Goal: Transaction & Acquisition: Download file/media

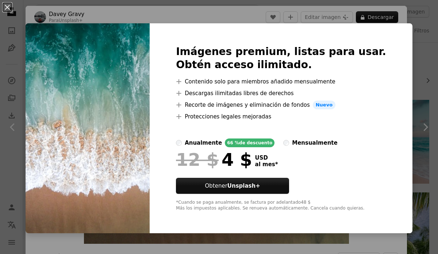
scroll to position [94, 0]
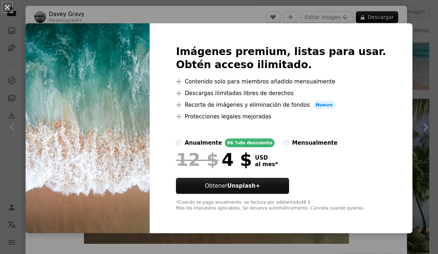
click at [311, 5] on div "An X shape Imágenes premium, listas para usar. Obtén acceso ilimitado. A plus s…" at bounding box center [219, 127] width 438 height 254
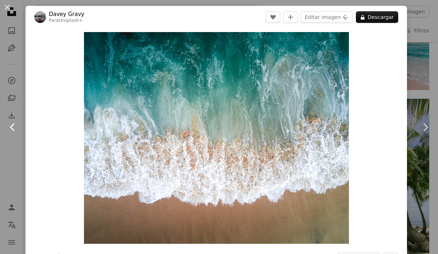
click at [14, 96] on link "Chevron left" at bounding box center [13, 127] width 26 height 70
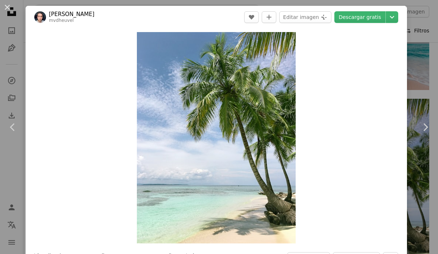
click at [411, 27] on div "An X shape Chevron left Chevron right [PERSON_NAME] mvdheuvel A heart A plus si…" at bounding box center [219, 127] width 438 height 254
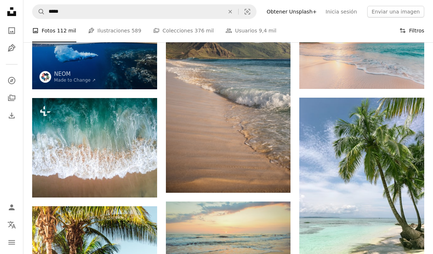
click at [417, 31] on button "Filters Filtros" at bounding box center [411, 30] width 25 height 23
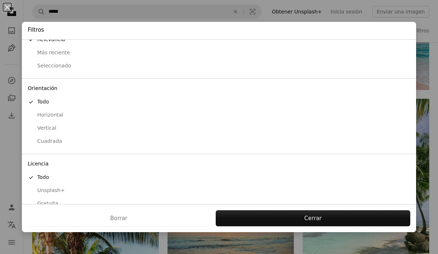
scroll to position [35, 0]
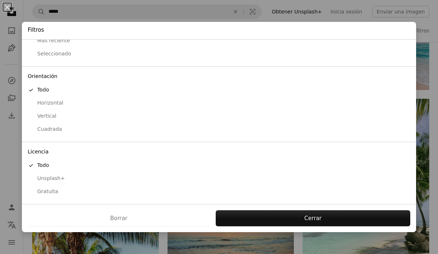
click at [49, 195] on div "Gratuita" at bounding box center [219, 191] width 383 height 7
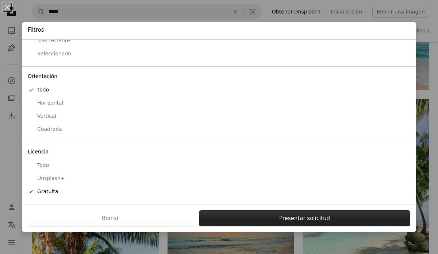
click at [276, 218] on button "Presentar solicitud" at bounding box center [304, 219] width 211 height 16
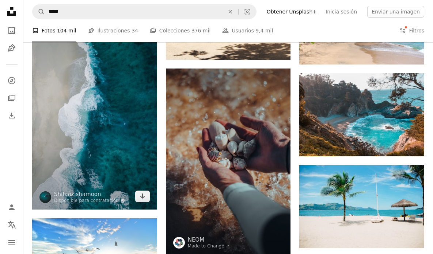
scroll to position [304, 0]
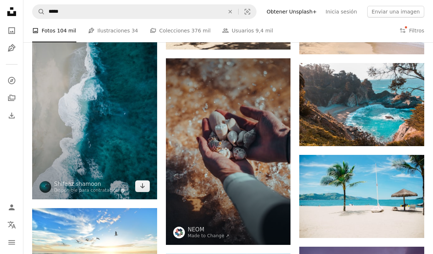
click at [84, 109] on img at bounding box center [94, 89] width 125 height 222
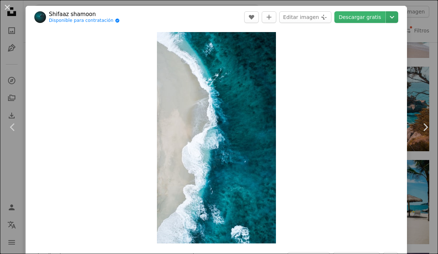
click at [386, 16] on icon "Chevron down" at bounding box center [392, 17] width 12 height 9
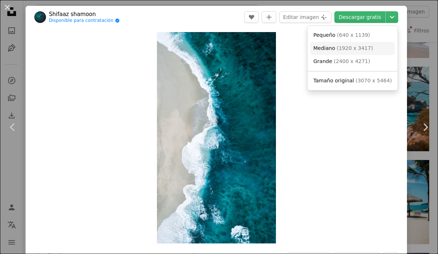
click at [359, 52] on span "Mediano ( 1920 x 3417 )" at bounding box center [344, 48] width 60 height 7
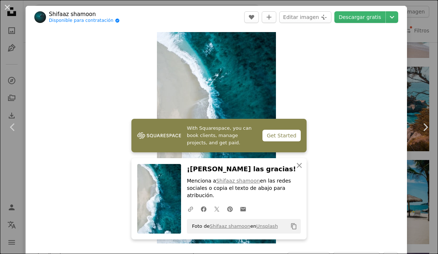
click at [8, 7] on button "An X shape" at bounding box center [7, 7] width 9 height 9
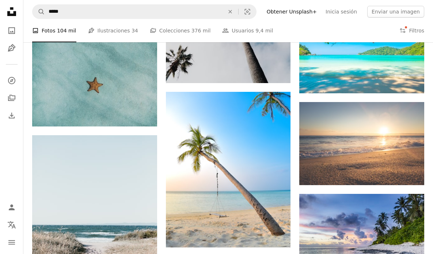
scroll to position [1734, 0]
